Goal: Task Accomplishment & Management: Manage account settings

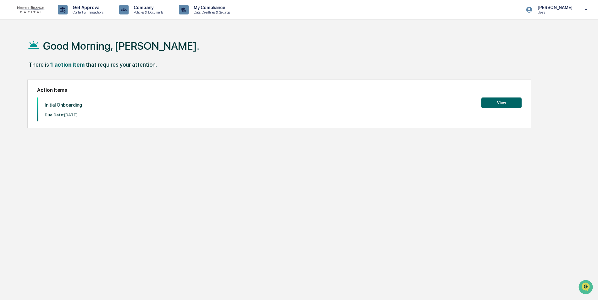
click at [528, 198] on div "Good Morning, [PERSON_NAME]. There is 1 action item that requires your attentio…" at bounding box center [296, 180] width 557 height 300
click at [504, 104] on button "View" at bounding box center [502, 103] width 40 height 11
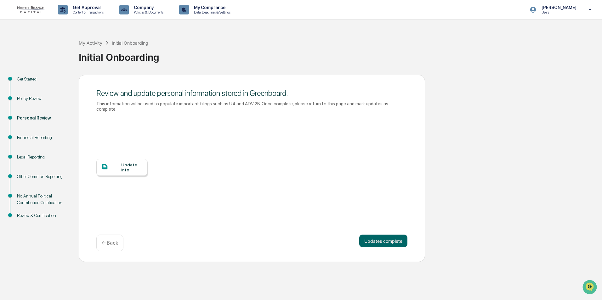
click at [119, 163] on div at bounding box center [111, 167] width 20 height 8
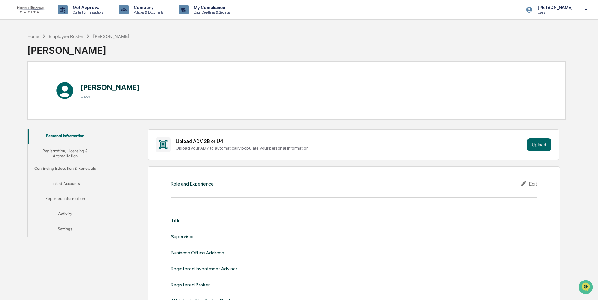
click at [68, 150] on button "Registration, Licensing & Accreditation" at bounding box center [65, 153] width 75 height 18
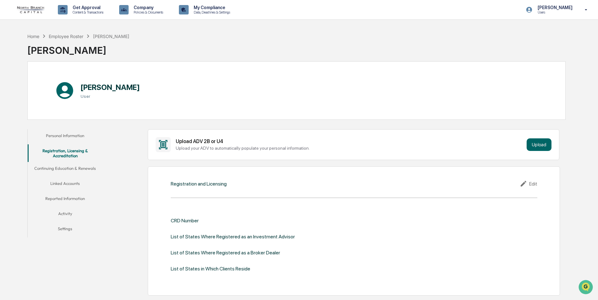
click at [63, 184] on button "Linked Accounts" at bounding box center [65, 184] width 75 height 15
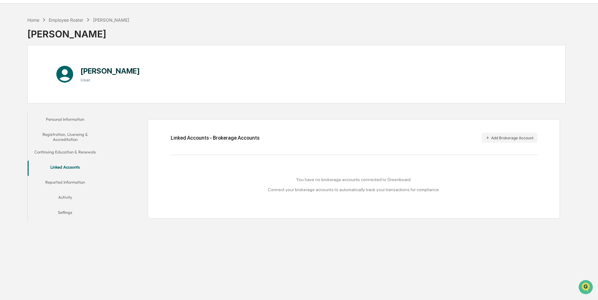
scroll to position [30, 0]
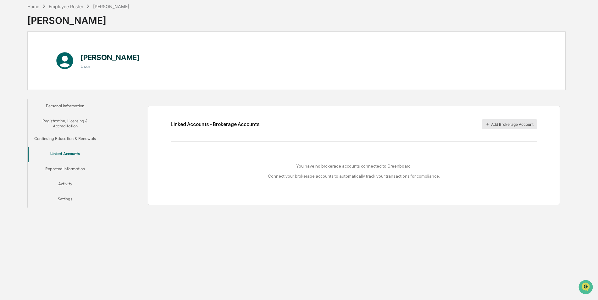
click at [486, 126] on icon "button" at bounding box center [488, 124] width 4 height 4
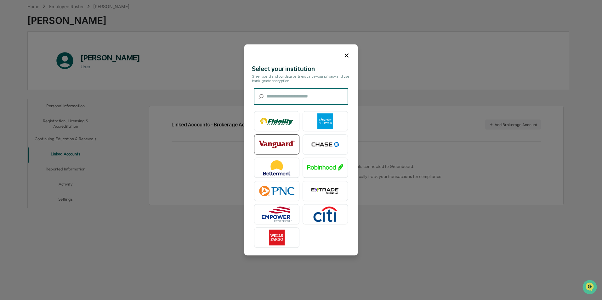
click at [278, 139] on img at bounding box center [277, 145] width 36 height 16
click at [285, 95] on input "text" at bounding box center [307, 96] width 82 height 17
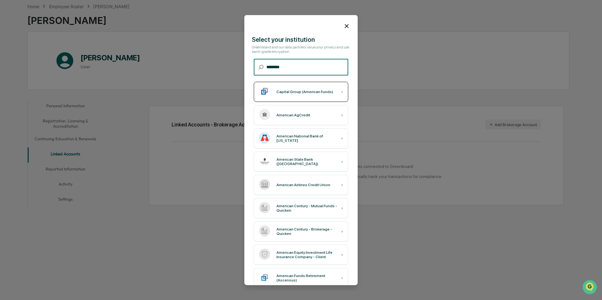
type input "********"
click at [287, 95] on div "Capital Group (American Funds) ›" at bounding box center [301, 92] width 94 height 20
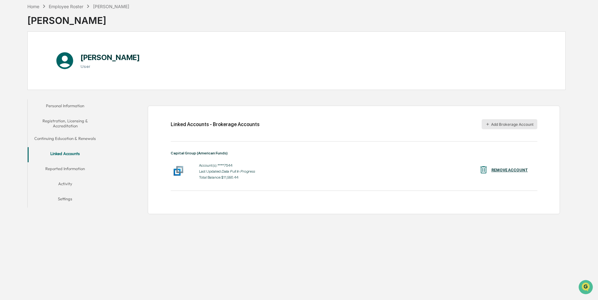
click at [497, 125] on button "Add Brokerage Account" at bounding box center [510, 124] width 56 height 10
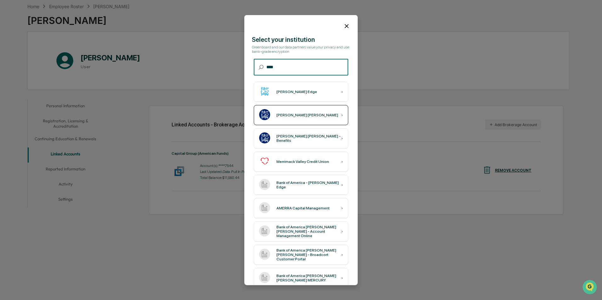
type input "****"
click at [295, 117] on div "Merrill Lynch ›" at bounding box center [301, 115] width 94 height 20
click at [343, 28] on icon at bounding box center [346, 26] width 7 height 7
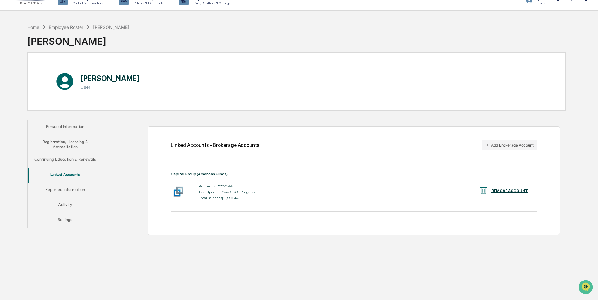
scroll to position [0, 0]
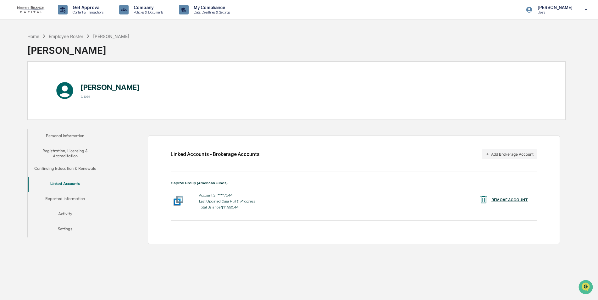
click at [66, 198] on button "Reported Information" at bounding box center [65, 199] width 75 height 15
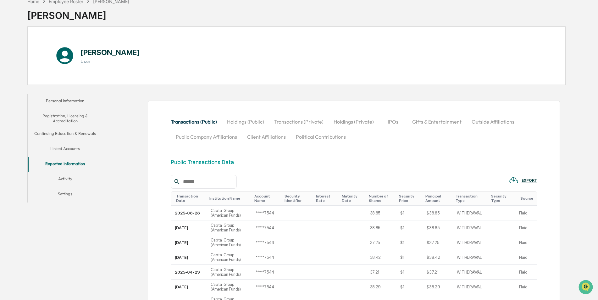
scroll to position [63, 0]
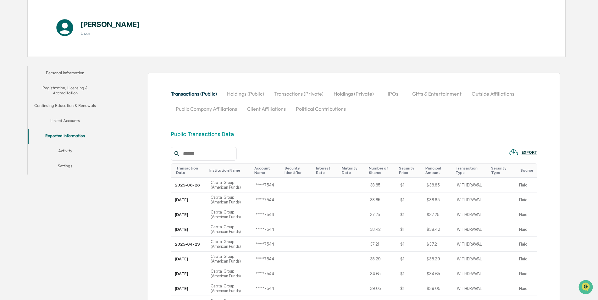
click at [348, 94] on button "Holdings (Private)" at bounding box center [354, 93] width 50 height 15
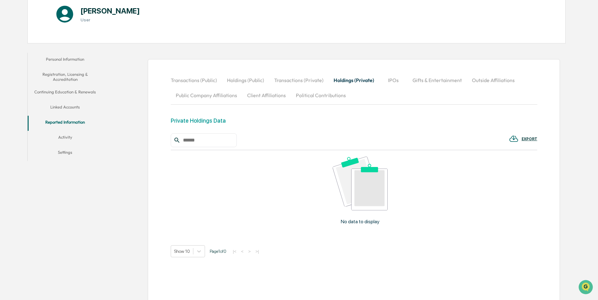
scroll to position [87, 0]
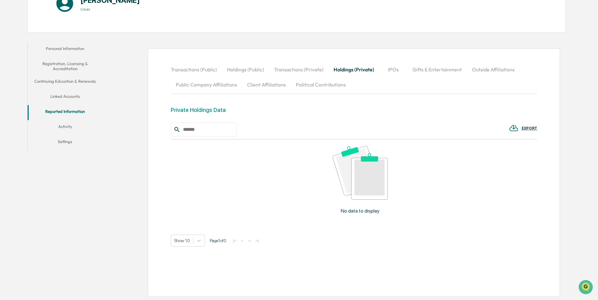
click at [206, 129] on input "text" at bounding box center [207, 130] width 53 height 8
click at [384, 126] on div "EXPORT" at bounding box center [354, 130] width 367 height 14
click at [63, 94] on button "Linked Accounts" at bounding box center [65, 97] width 75 height 15
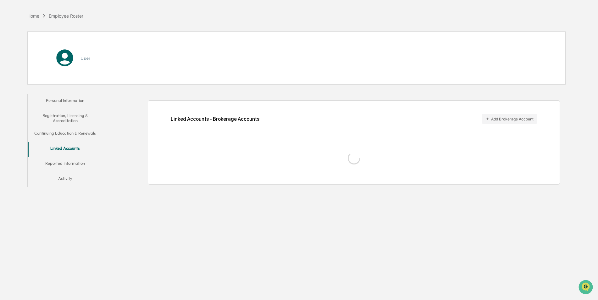
scroll to position [30, 0]
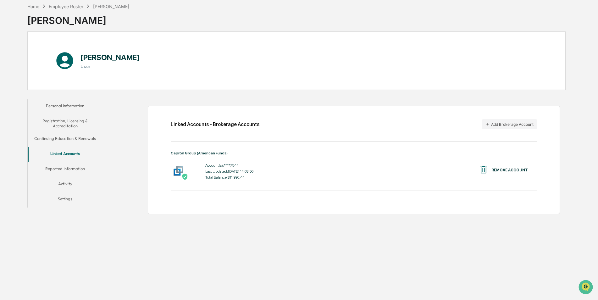
click at [73, 169] on button "Reported Information" at bounding box center [65, 169] width 75 height 15
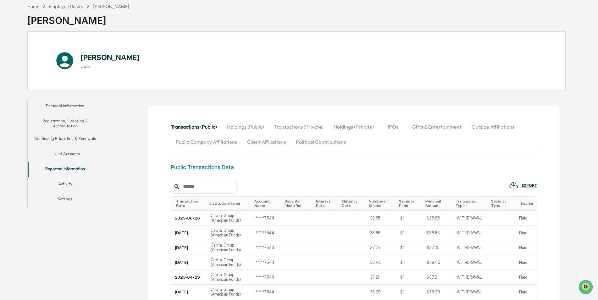
click at [318, 127] on button "Transactions (Private)" at bounding box center [298, 126] width 59 height 15
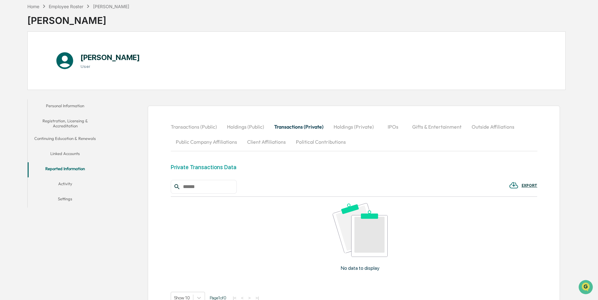
click at [361, 126] on button "Holdings (Private)" at bounding box center [354, 126] width 50 height 15
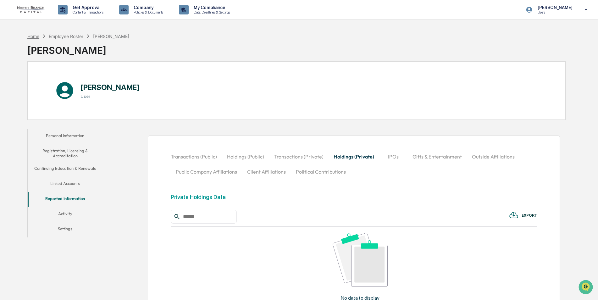
click at [36, 36] on div "Home" at bounding box center [33, 36] width 12 height 5
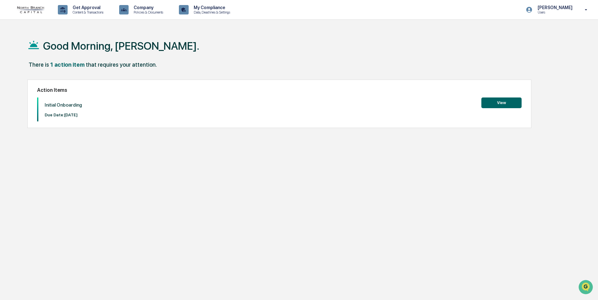
click at [490, 104] on button "View" at bounding box center [502, 103] width 40 height 11
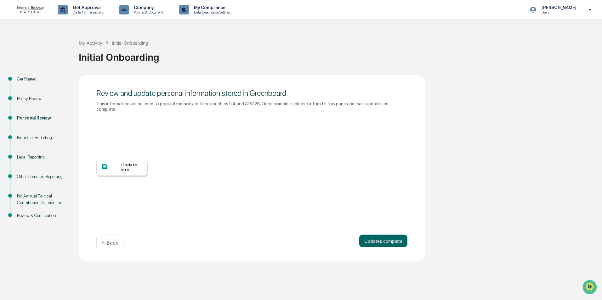
click at [30, 137] on div "Financial Reporting" at bounding box center [43, 137] width 52 height 7
click at [27, 137] on div "Financial Reporting" at bounding box center [43, 137] width 52 height 7
click at [331, 166] on div "Update Info" at bounding box center [251, 171] width 311 height 113
click at [43, 137] on div "Financial Reporting" at bounding box center [43, 137] width 52 height 7
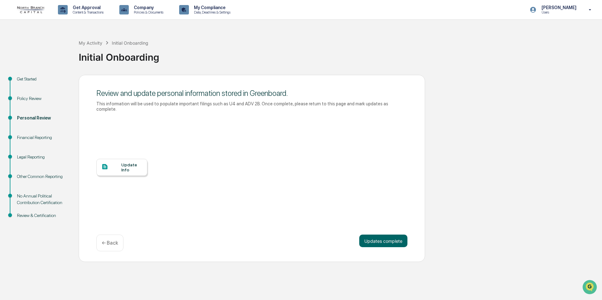
click at [325, 188] on div "Update Info" at bounding box center [251, 171] width 311 height 113
click at [127, 162] on div "Update Info" at bounding box center [131, 167] width 21 height 10
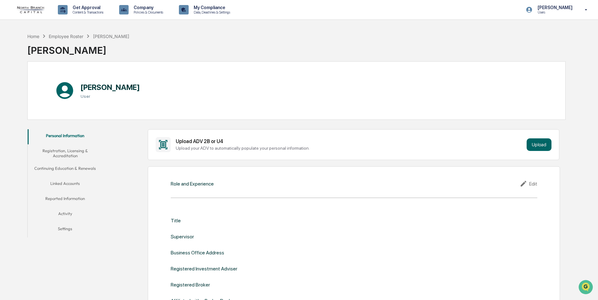
click at [74, 199] on button "Reported Information" at bounding box center [65, 199] width 75 height 15
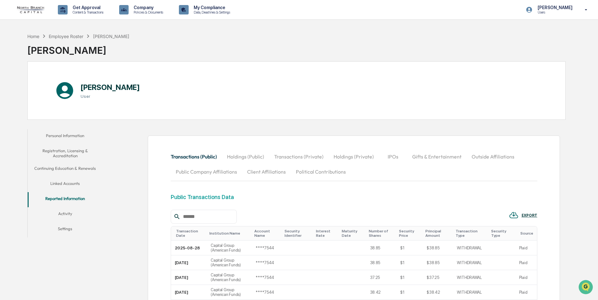
click at [309, 157] on button "Transactions (Private)" at bounding box center [298, 156] width 59 height 15
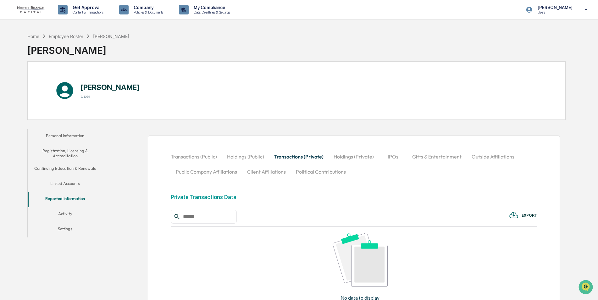
click at [352, 157] on button "Holdings (Private)" at bounding box center [354, 156] width 50 height 15
click at [187, 198] on div "Private Holdings Data" at bounding box center [198, 197] width 55 height 7
click at [67, 182] on button "Linked Accounts" at bounding box center [65, 184] width 75 height 15
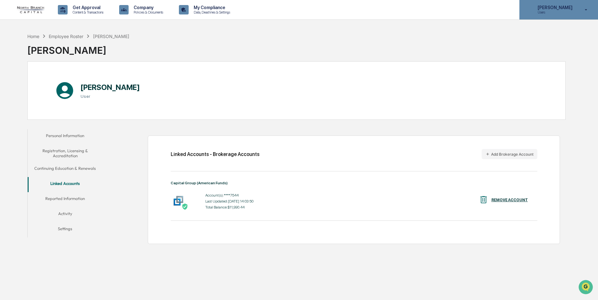
click at [585, 8] on icon at bounding box center [586, 10] width 11 height 6
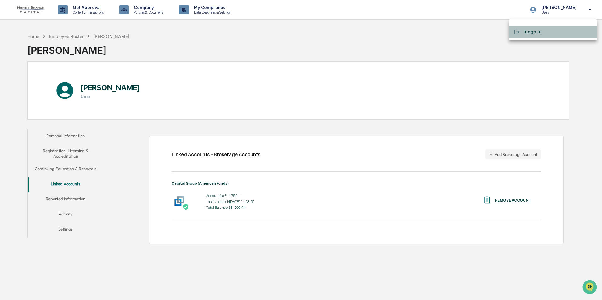
click at [530, 29] on li "Logout" at bounding box center [552, 32] width 88 height 12
